Goal: Task Accomplishment & Management: Use online tool/utility

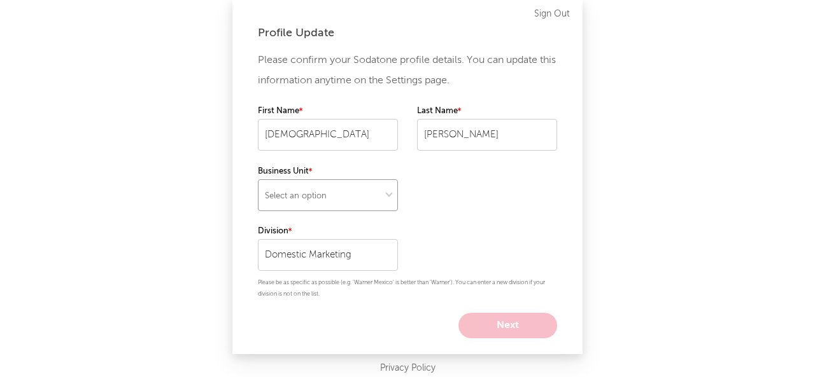
click at [330, 182] on select "Select an option" at bounding box center [328, 195] width 140 height 32
select select "recorded_music"
click at [258, 179] on select "Select an option" at bounding box center [328, 195] width 140 height 32
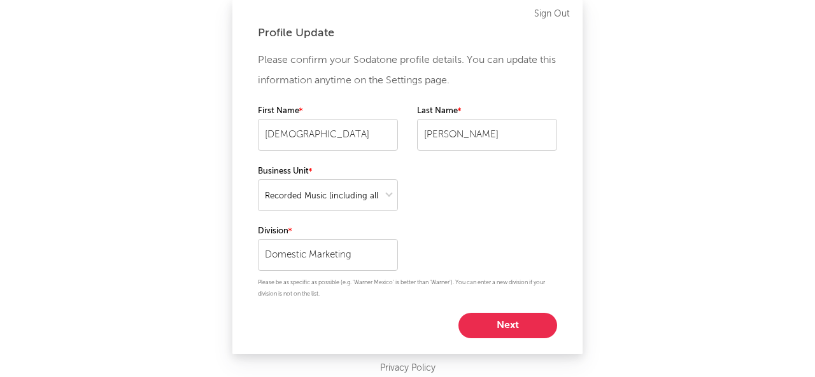
click at [545, 338] on button "Next" at bounding box center [507, 325] width 99 height 25
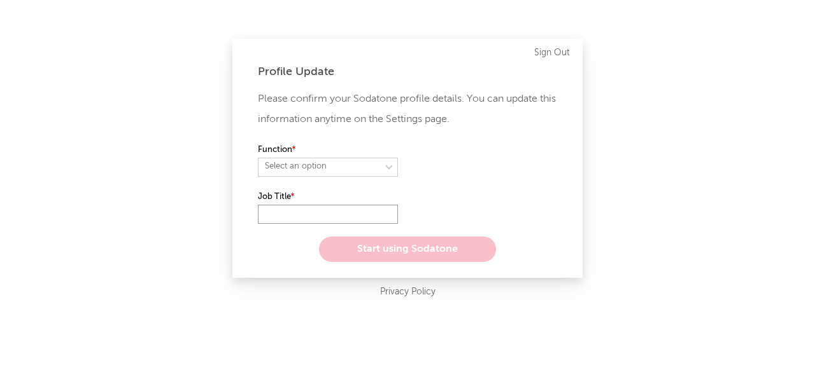
click at [295, 211] on input "text" at bounding box center [328, 214] width 140 height 19
type input "i"
type input "Intern"
click at [335, 160] on select "Select an option" at bounding box center [328, 167] width 140 height 19
select select "marketing"
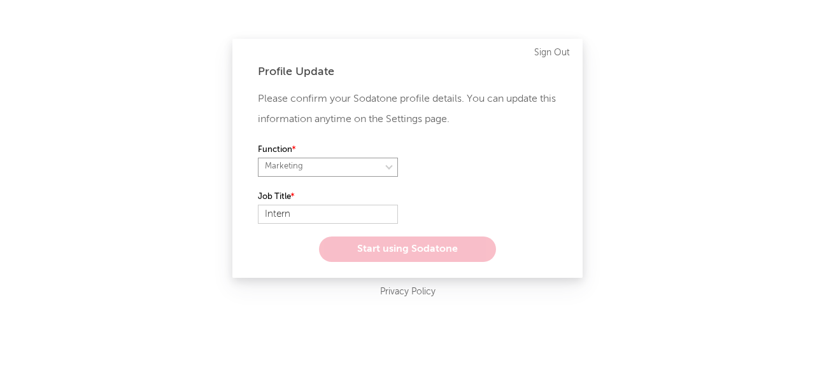
click at [258, 158] on select "Select an option" at bounding box center [328, 167] width 140 height 19
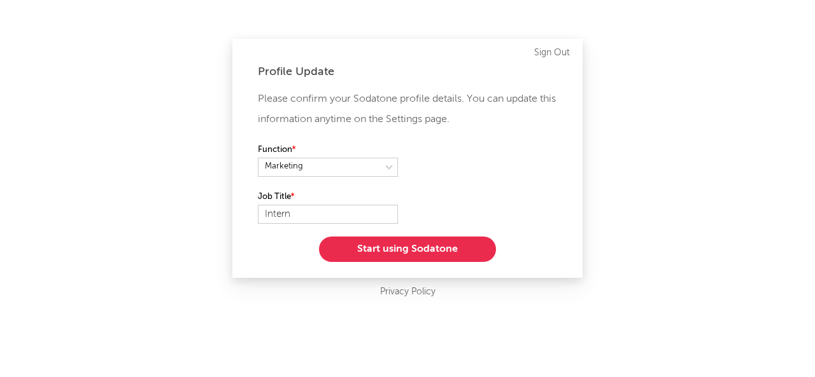
click at [407, 240] on button "Start using Sodatone" at bounding box center [407, 249] width 177 height 25
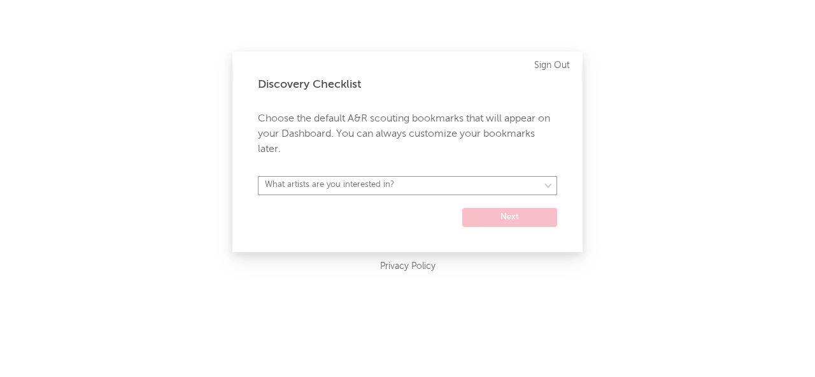
click at [435, 188] on select "What artists are you interested in?" at bounding box center [407, 185] width 299 height 19
click at [384, 236] on div "Discovery Checklist Choose the default A&R scouting bookmarks that will appear …" at bounding box center [407, 152] width 350 height 201
click at [519, 228] on div "Discovery Checklist Choose the default A&R scouting bookmarks that will appear …" at bounding box center [407, 152] width 350 height 201
click at [420, 193] on select "What artists are you interested in?" at bounding box center [407, 185] width 299 height 19
click at [388, 130] on p "Choose the default A&R scouting bookmarks that will appear on your Dashboard. Y…" at bounding box center [407, 134] width 299 height 46
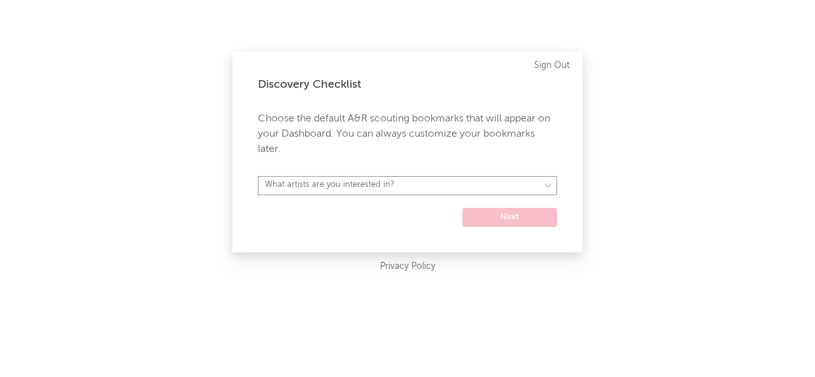
click at [436, 180] on select "What artists are you interested in?" at bounding box center [407, 185] width 299 height 19
click at [391, 208] on form "What artists are you interested in? [GEOGRAPHIC_DATA] [GEOGRAPHIC_DATA] General…" at bounding box center [407, 201] width 299 height 51
click at [366, 184] on select "What artists are you interested in? [GEOGRAPHIC_DATA] [GEOGRAPHIC_DATA] General…" at bounding box center [407, 185] width 299 height 19
select select "20"
click at [258, 176] on select "What artists are you interested in? [GEOGRAPHIC_DATA] [GEOGRAPHIC_DATA] General…" at bounding box center [407, 185] width 299 height 19
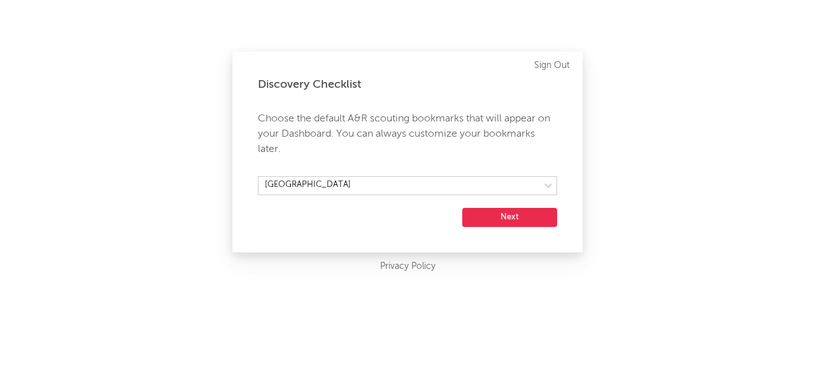
click at [498, 223] on button "Next" at bounding box center [509, 217] width 95 height 19
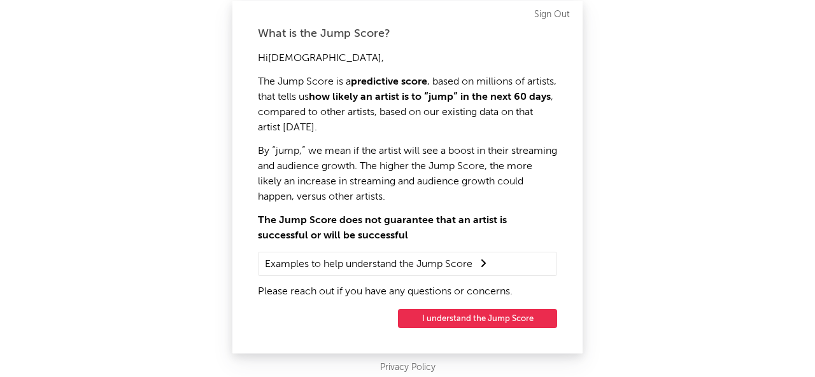
click at [488, 318] on button "I understand the Jump Score" at bounding box center [477, 318] width 159 height 19
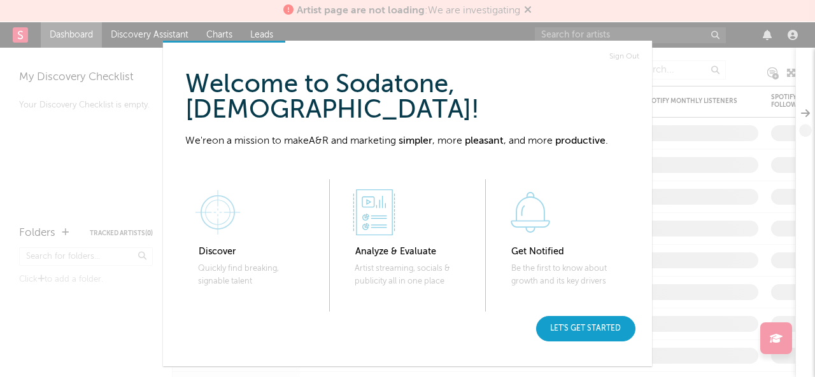
click at [574, 329] on div "Let's get started" at bounding box center [585, 328] width 99 height 25
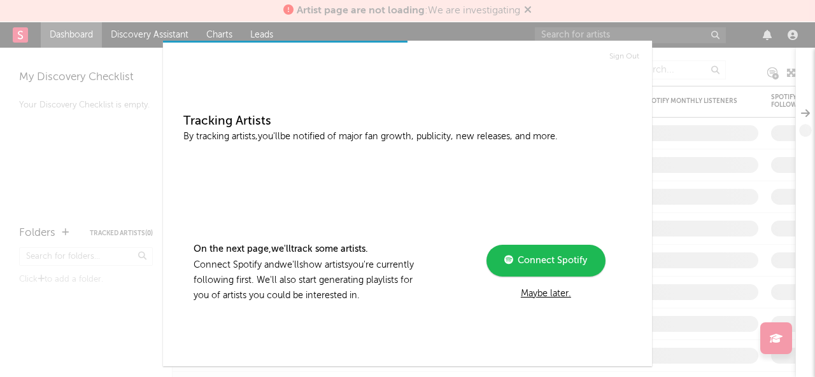
click at [556, 296] on div "Maybe later." at bounding box center [545, 293] width 171 height 15
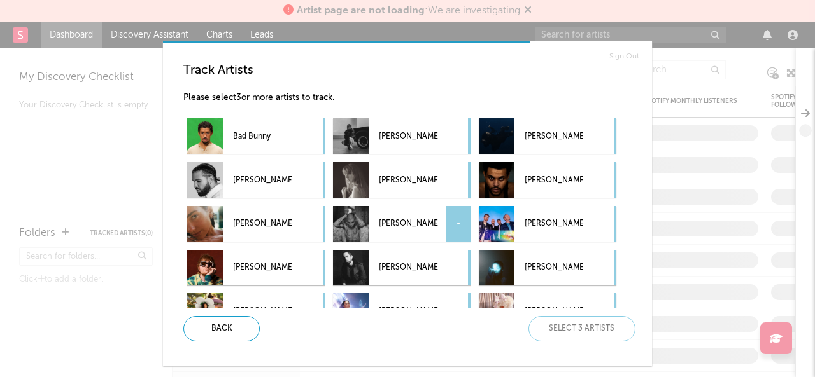
click at [439, 208] on div "[PERSON_NAME] -" at bounding box center [401, 224] width 137 height 36
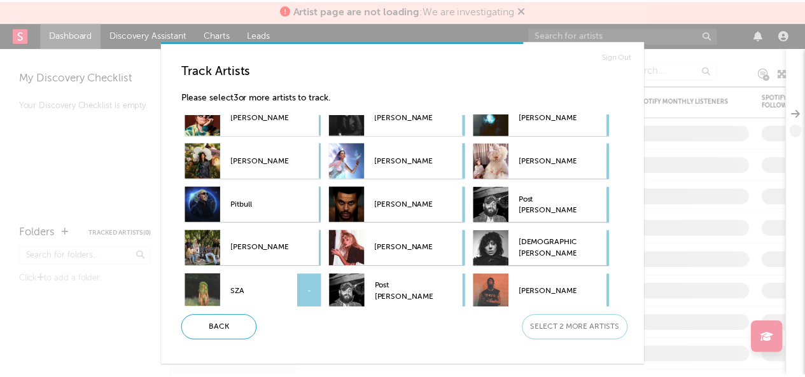
scroll to position [244, 0]
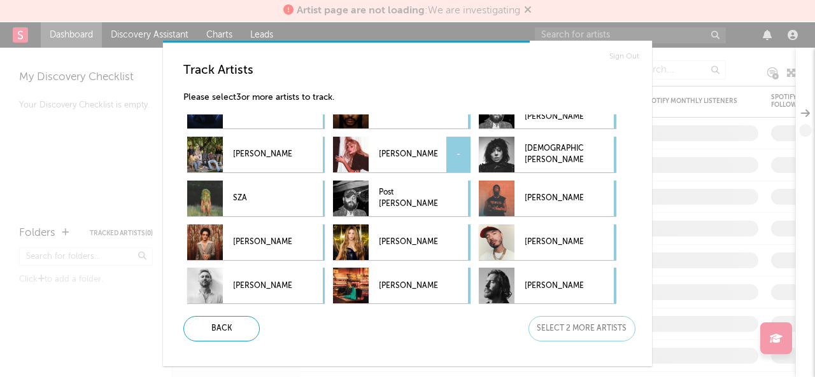
click at [402, 148] on p "[PERSON_NAME]" at bounding box center [408, 155] width 59 height 29
click at [271, 206] on p "SZA" at bounding box center [262, 199] width 59 height 29
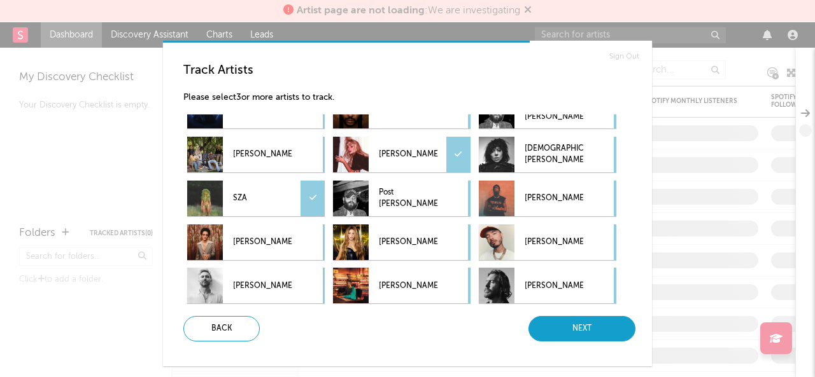
click at [588, 333] on div "Next" at bounding box center [581, 328] width 107 height 25
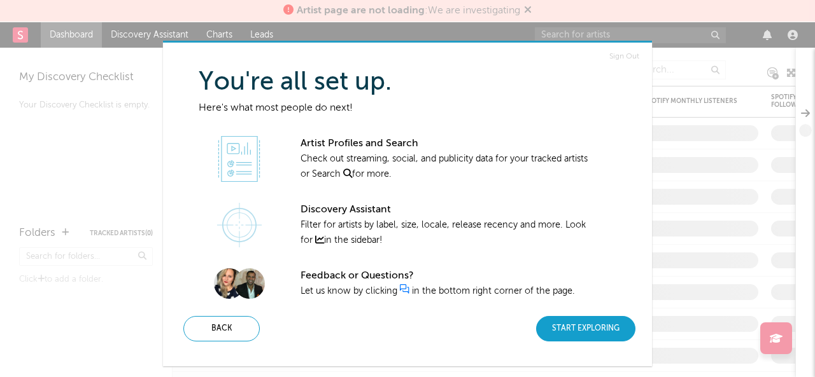
click at [581, 323] on div "Start Exploring" at bounding box center [585, 328] width 99 height 25
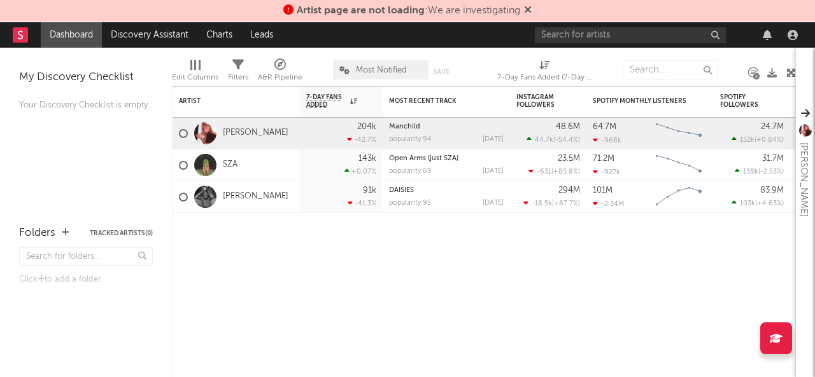
click at [540, 13] on div "Artist page are not loading : We are investigating" at bounding box center [407, 11] width 815 height 22
click at [535, 12] on div "Artist page are not loading : We are investigating" at bounding box center [407, 11] width 815 height 22
click at [531, 11] on icon at bounding box center [528, 9] width 8 height 10
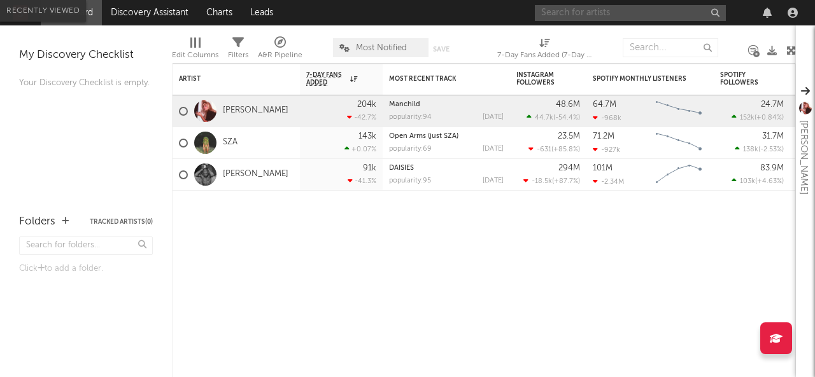
click at [586, 6] on input "text" at bounding box center [630, 13] width 191 height 16
type input "mille"
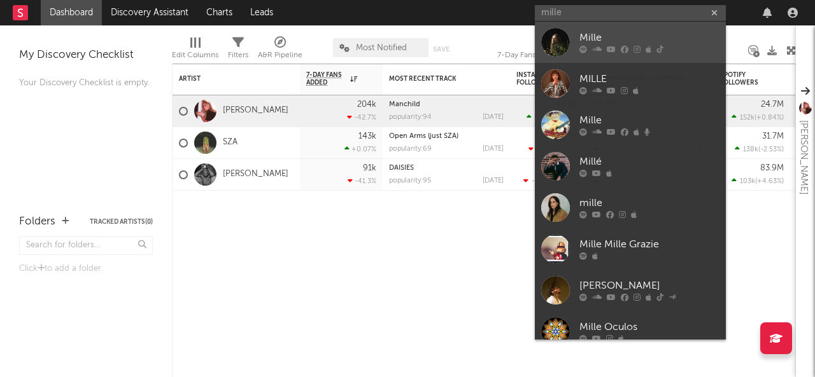
click at [617, 44] on div "Mille" at bounding box center [649, 38] width 140 height 15
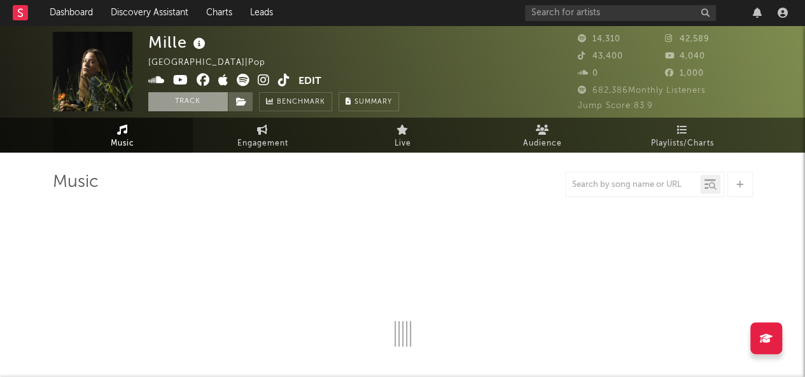
select select "6m"
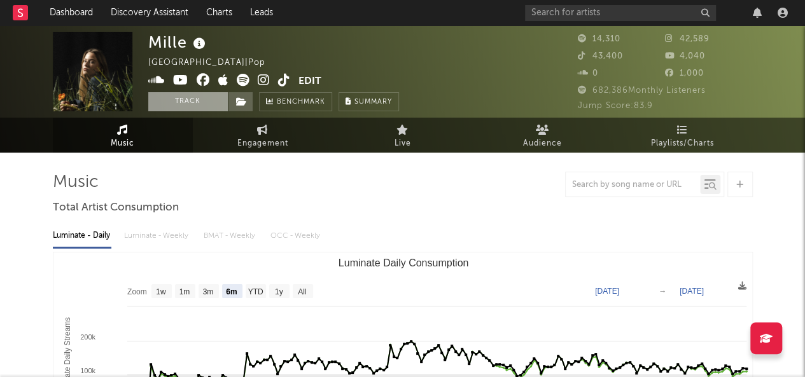
click at [183, 95] on button "Track" at bounding box center [188, 101] width 80 height 19
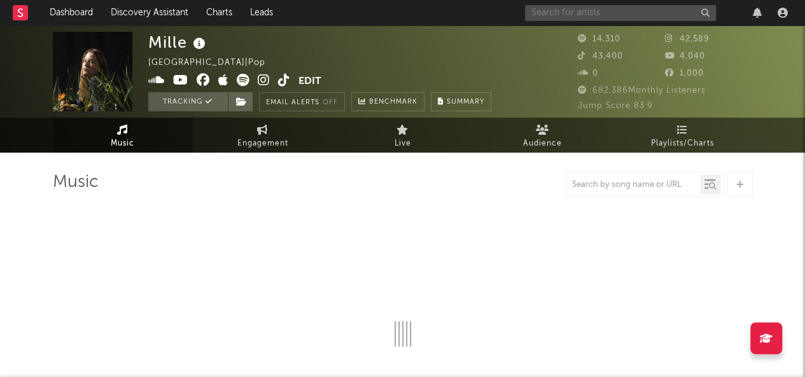
click at [624, 18] on input "text" at bounding box center [620, 13] width 191 height 16
select select "6m"
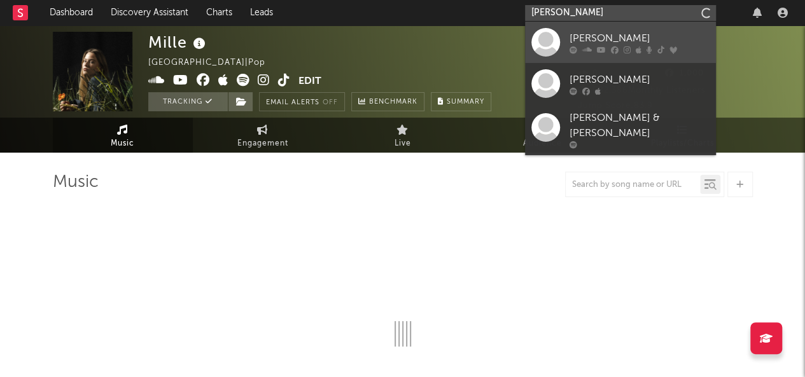
type input "[PERSON_NAME]"
click at [577, 25] on link "[PERSON_NAME]" at bounding box center [620, 42] width 191 height 41
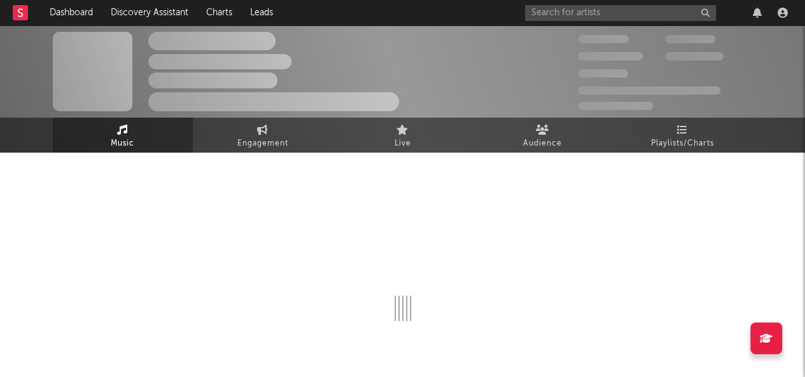
select select "6m"
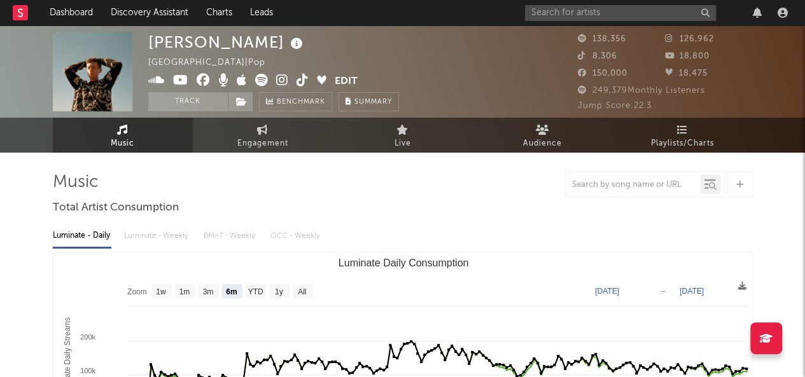
click at [199, 90] on div "[PERSON_NAME] [GEOGRAPHIC_DATA] | Pop Edit Track Benchmark Summary" at bounding box center [273, 72] width 251 height 80
click at [190, 99] on button "Track" at bounding box center [188, 101] width 80 height 19
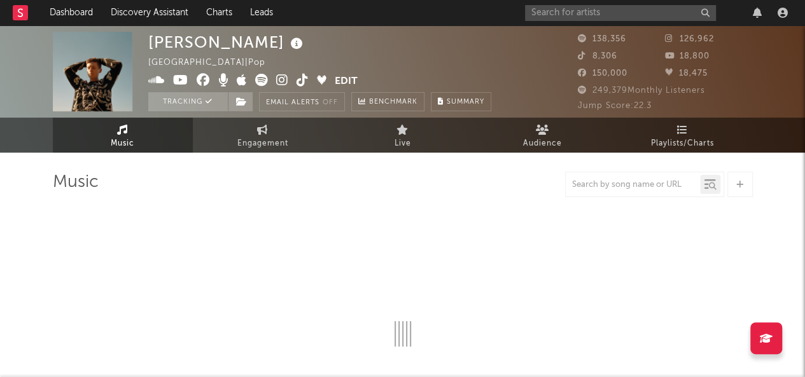
select select "6m"
